Goal: Book appointment/travel/reservation

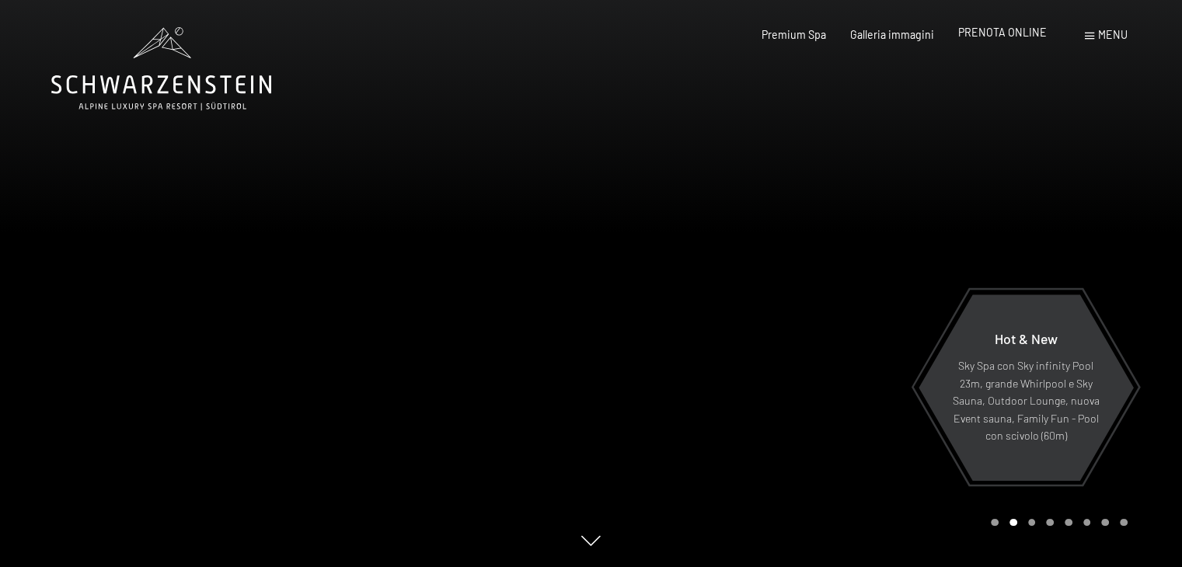
click at [1006, 30] on span "PRENOTA ONLINE" at bounding box center [1002, 32] width 89 height 13
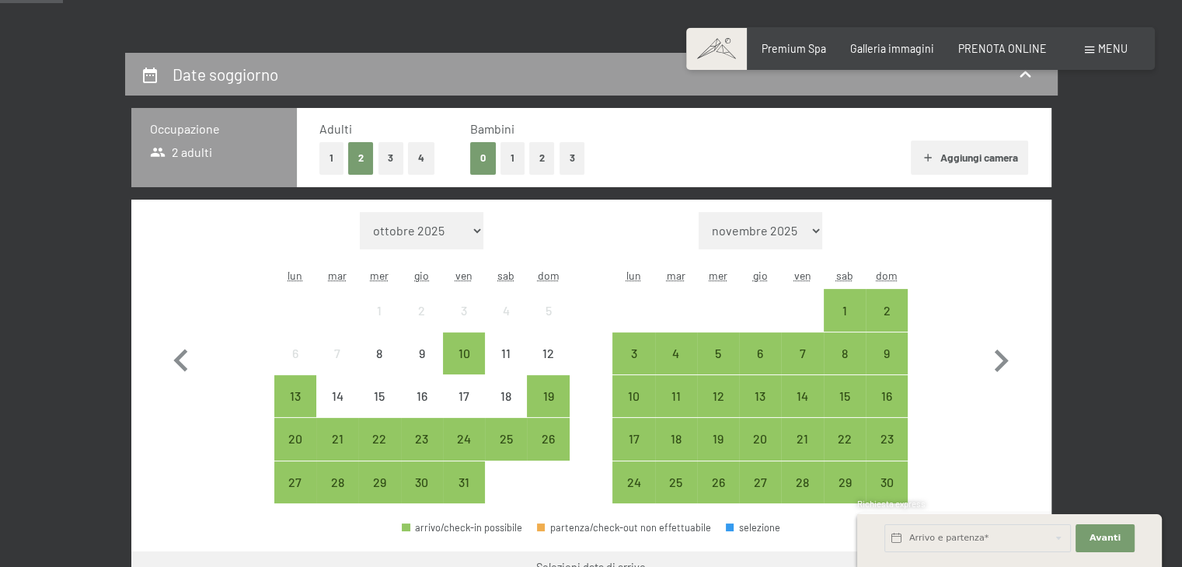
scroll to position [305, 0]
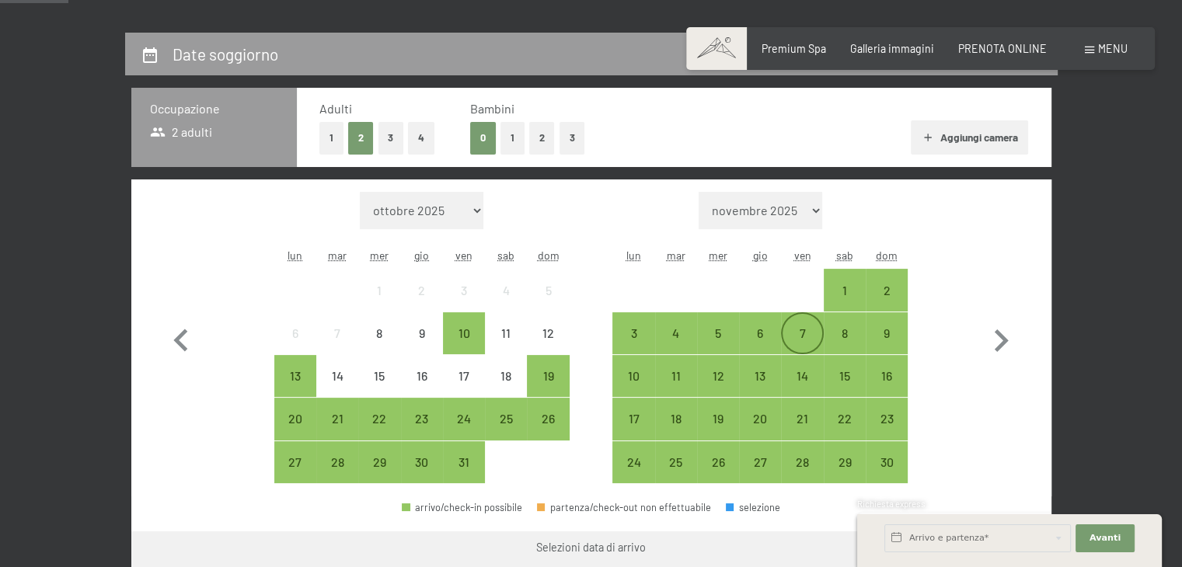
click at [805, 337] on div "7" at bounding box center [802, 346] width 39 height 39
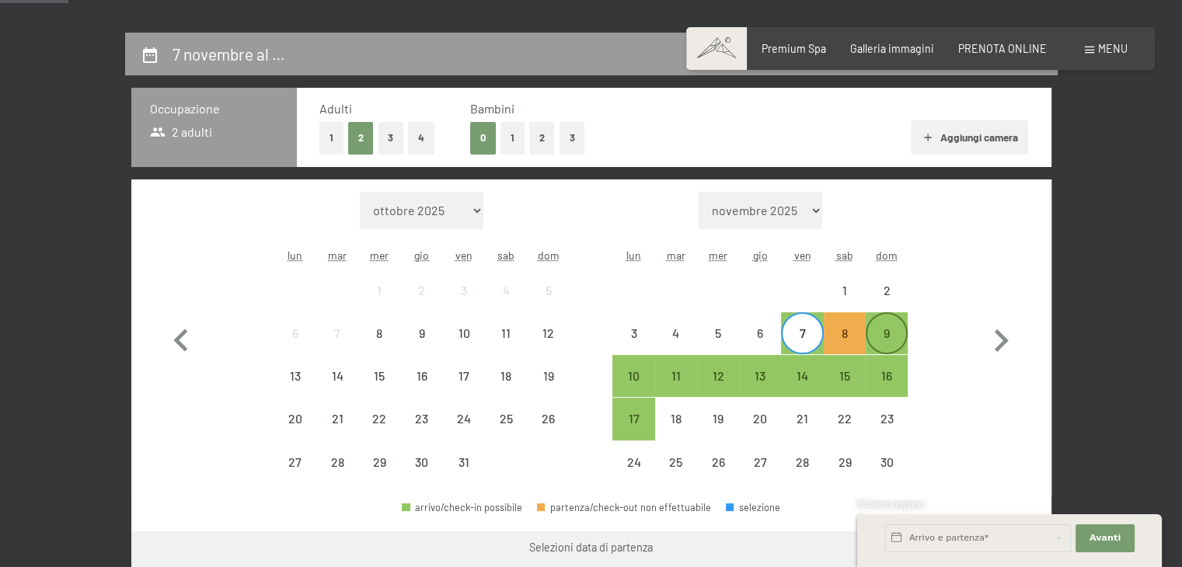
click at [881, 342] on div "9" at bounding box center [886, 346] width 39 height 39
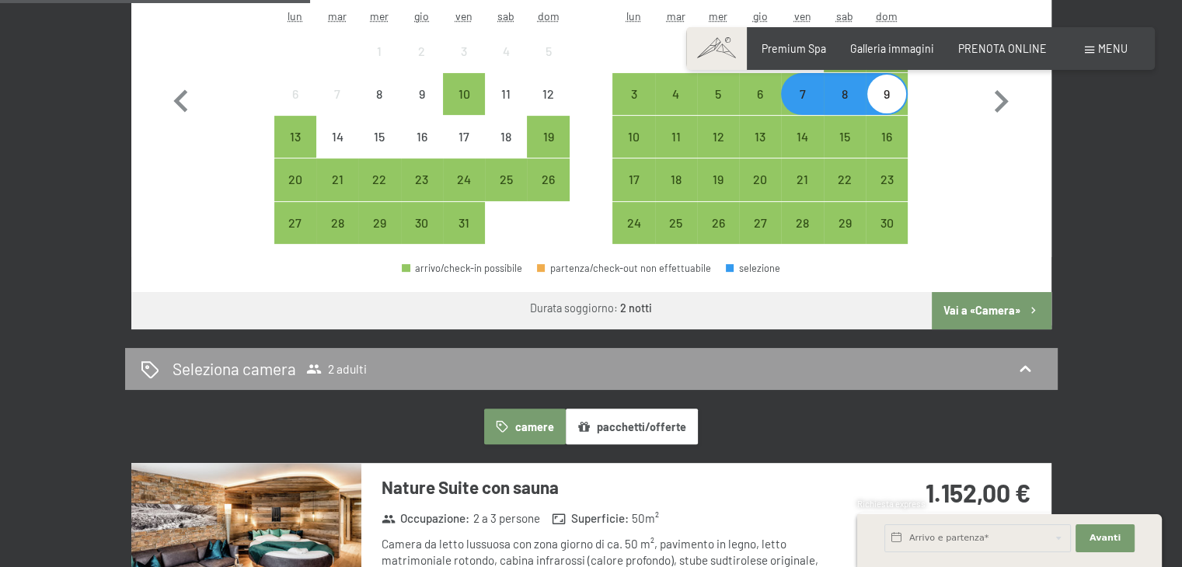
scroll to position [552, 0]
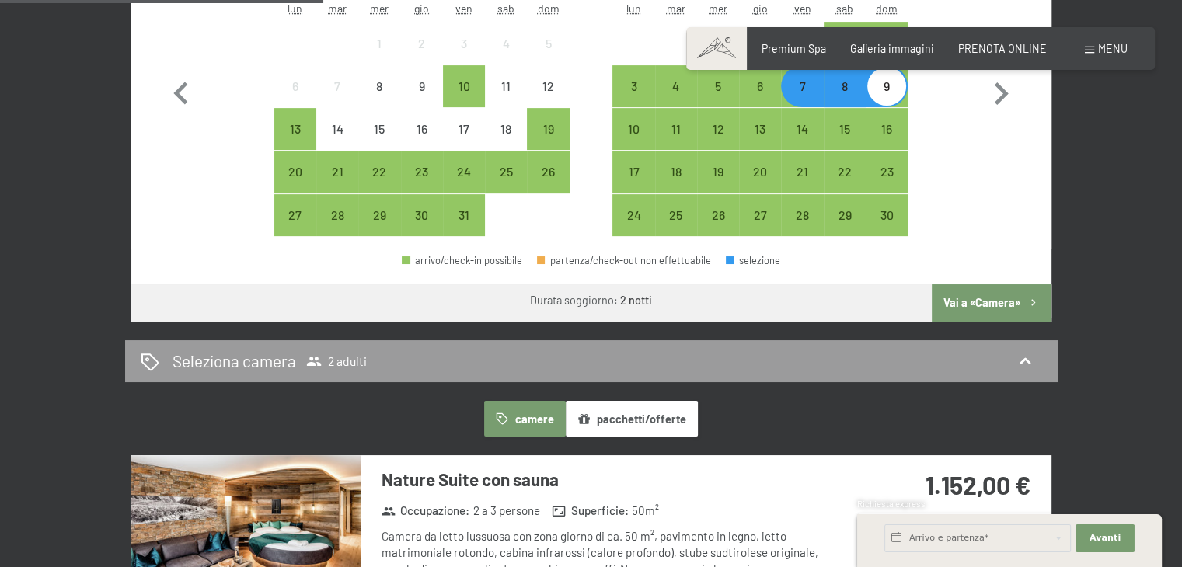
click at [964, 303] on button "Vai a «Camera»" at bounding box center [991, 302] width 119 height 37
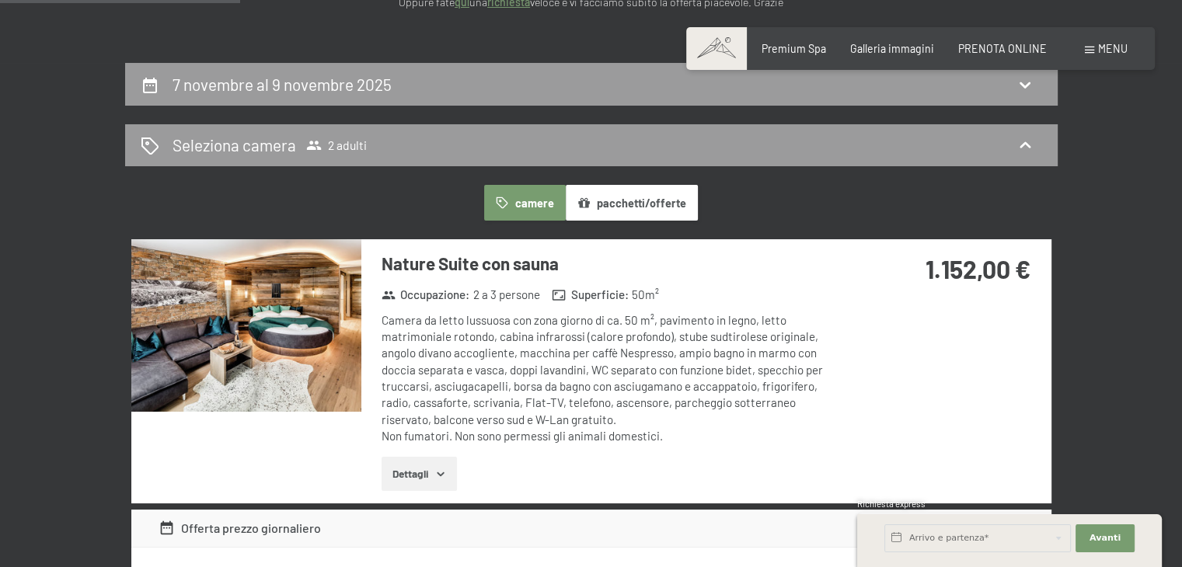
scroll to position [375, 0]
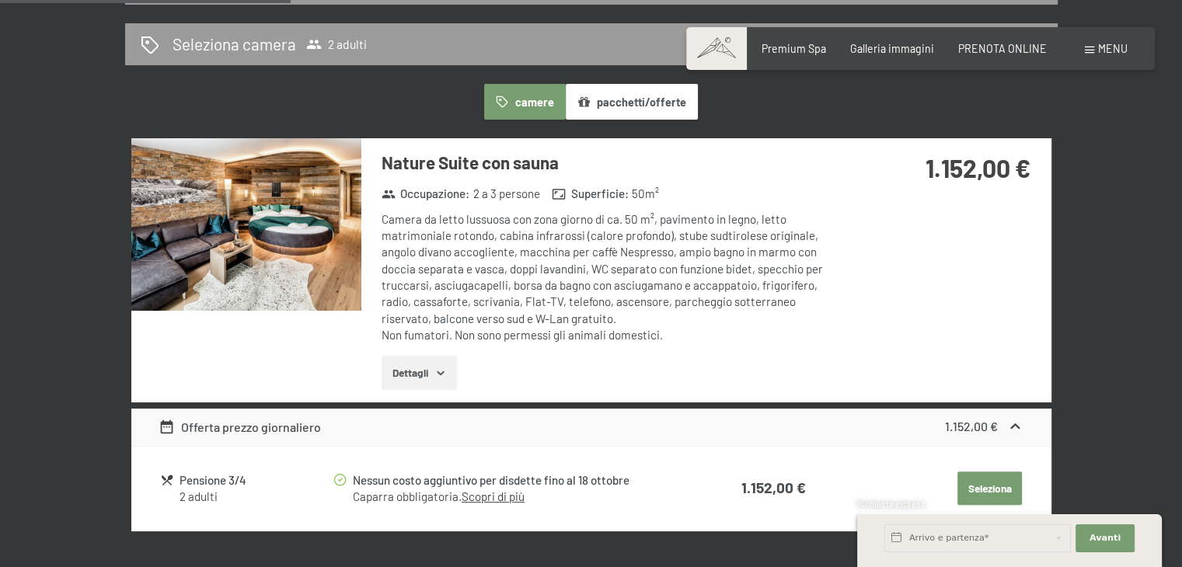
click at [349, 293] on img at bounding box center [246, 224] width 230 height 173
